Goal: Find specific page/section

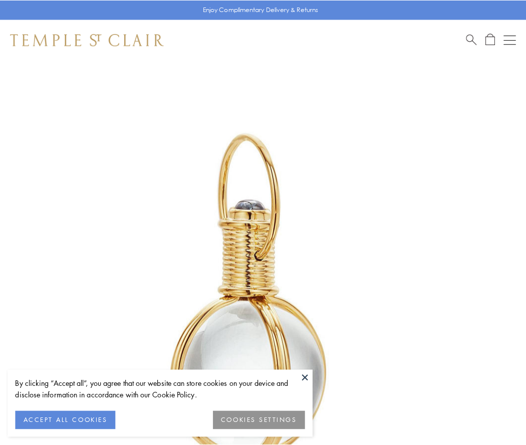
scroll to position [261, 0]
